Goal: Task Accomplishment & Management: Complete application form

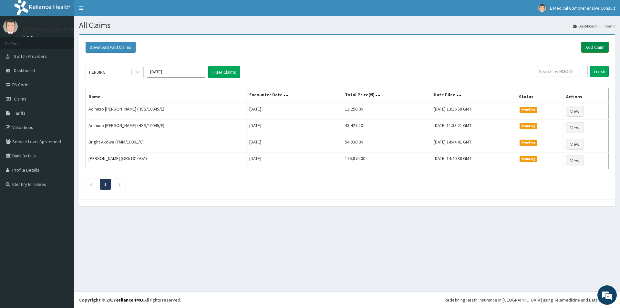
click at [589, 44] on link "Add Claim" at bounding box center [594, 47] width 27 height 11
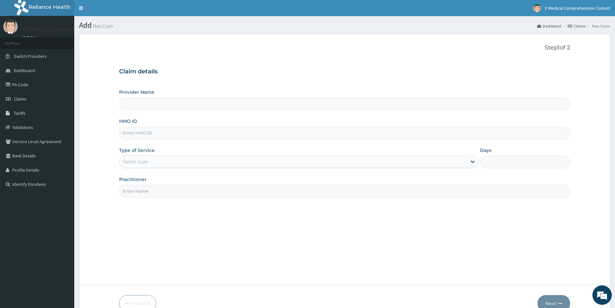
click at [147, 133] on input "HMO ID" at bounding box center [344, 133] width 451 height 13
type input "E Medical Comprehensive Consult"
paste input "NCS/10025/A"
type input "NCS/10025/A"
click at [147, 164] on div "Select type" at bounding box center [135, 161] width 25 height 6
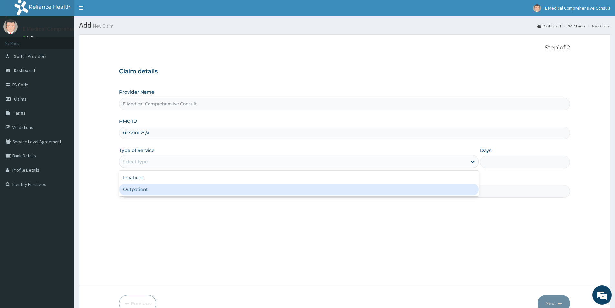
click at [144, 188] on div "Outpatient" at bounding box center [299, 189] width 360 height 12
type input "1"
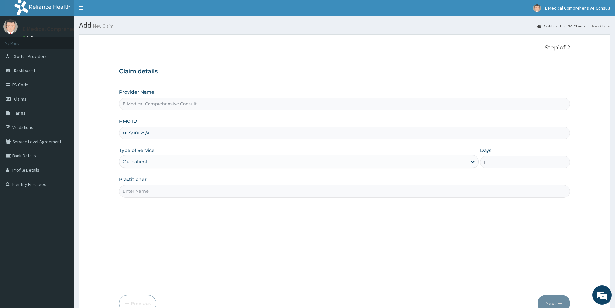
click at [160, 188] on input "Practitioner" at bounding box center [344, 191] width 451 height 13
type input "DR. OKAFOR"
click at [552, 303] on button "Next" at bounding box center [554, 303] width 33 height 17
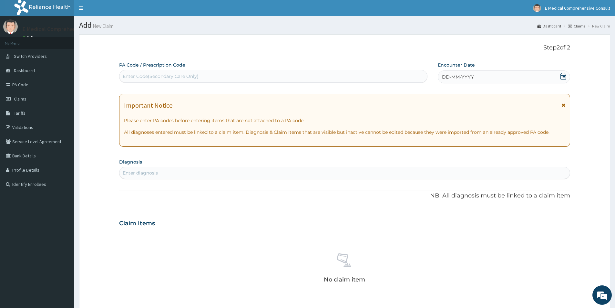
click at [157, 77] on div "Enter Code(Secondary Care Only)" at bounding box center [161, 76] width 76 height 6
paste input "PA/AEA9D6"
type input "PA/AEA9D6"
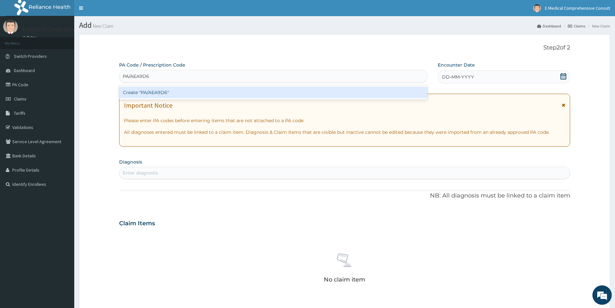
click at [192, 90] on div "Create "PA/AEA9D6"" at bounding box center [273, 93] width 308 height 12
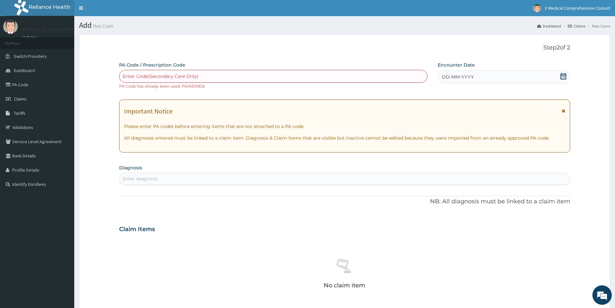
click at [138, 72] on div "Enter Code(Secondary Care Only)" at bounding box center [273, 76] width 308 height 10
paste input "PA/963BF9"
type input "PA/963BF9"
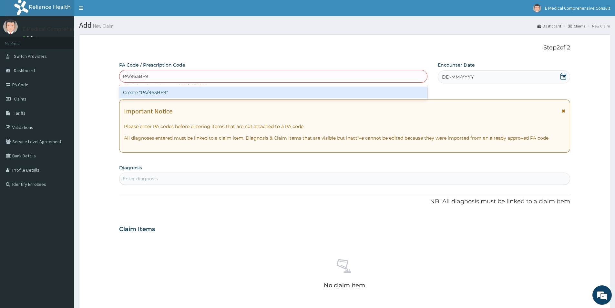
click at [145, 94] on div "Create "PA/963BF9"" at bounding box center [273, 93] width 308 height 12
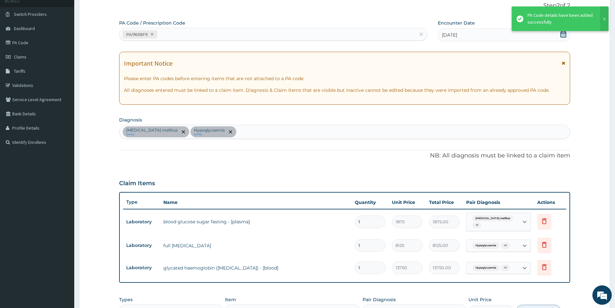
scroll to position [165, 0]
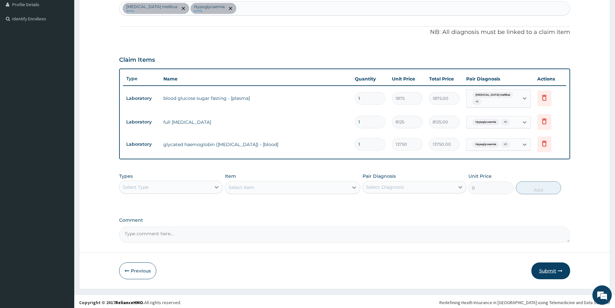
click at [545, 265] on button "Submit" at bounding box center [551, 270] width 39 height 17
